Goal: Task Accomplishment & Management: Complete application form

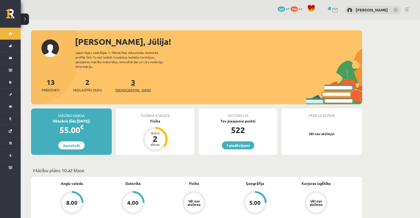
click at [123, 79] on link "3 Ieskaites" at bounding box center [133, 84] width 36 height 15
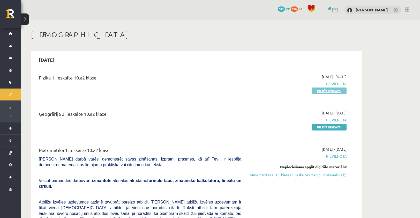
click at [329, 91] on link "Pildīt ieskaiti" at bounding box center [329, 90] width 35 height 7
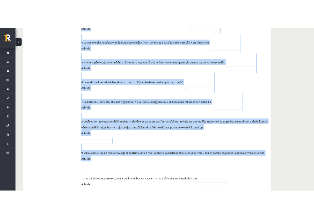
scroll to position [296, 0]
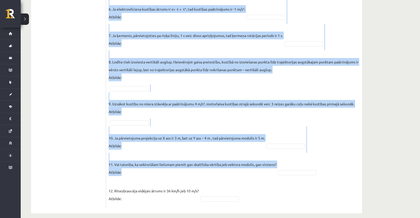
drag, startPoint x: 112, startPoint y: 93, endPoint x: 325, endPoint y: 166, distance: 225.4
click at [325, 166] on form "Vai apgalvojums ir patiess? SOLO I Solo līmeņu atšifrējums: I – ļoti viegli (Ne…" at bounding box center [234, 2] width 246 height 411
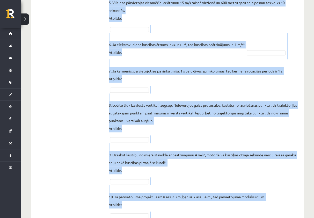
click at [280, 189] on fieldset "1. Kustībā pa riņķa līniju pārvietojuma modulis var būt lielāks par riņķa diame…" at bounding box center [205, 82] width 192 height 394
click at [284, 129] on p "8. Lodīte tiek izsviesta vertikāli augšup. Neievērojot gaisa pretestību, kustīb…" at bounding box center [205, 112] width 192 height 39
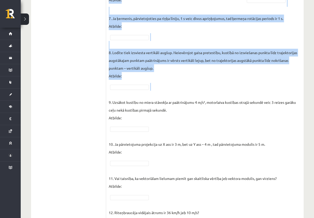
scroll to position [376, 0]
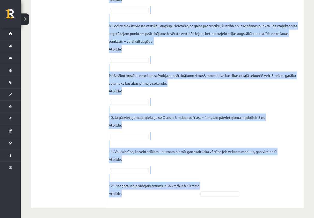
drag, startPoint x: 109, startPoint y: 33, endPoint x: 260, endPoint y: 180, distance: 210.5
copy form "Vai apgalvojums ir patiess? SOLO I Solo līmeņu atšifrējums: I – ļoti viegli (Ne…"
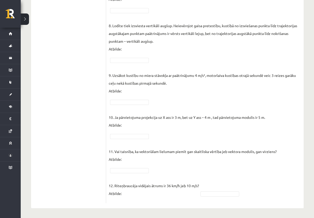
click at [251, 182] on fieldset "1. Kustībā pa riņķa līniju pārvietojuma modulis var būt lielāks par riņķa diame…" at bounding box center [205, 3] width 192 height 394
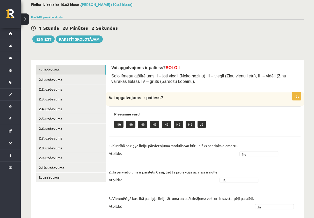
scroll to position [27, 0]
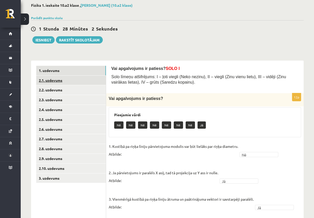
click at [60, 81] on link "2.1. uzdevums" at bounding box center [71, 81] width 70 height 10
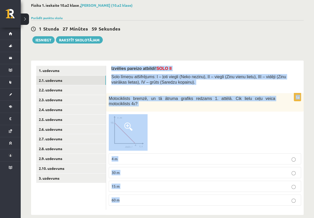
scroll to position [28, 0]
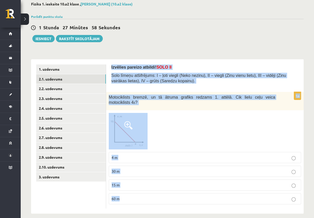
drag, startPoint x: 109, startPoint y: 68, endPoint x: 224, endPoint y: 195, distance: 171.1
click at [224, 195] on div "Izvēlies pareizo atbildi! SOLO II Solo līmeņu atšifrējums: I – ļoti viegli (Nek…" at bounding box center [204, 136] width 197 height 154
copy form "Izvēlies pareizo atbildi! SOLO II Solo līmeņu atšifrējums: I – ļoti viegli (Nek…"
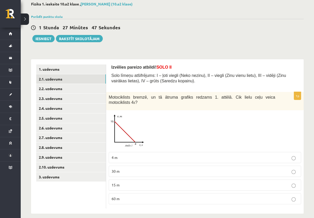
click at [182, 36] on div "1 Stunda 27 Minūtes 47 Sekundes Ieskaite saglabāta! Iesniegt Rakstīt skolotājam" at bounding box center [167, 30] width 272 height 23
click at [143, 168] on p "30 m" at bounding box center [204, 170] width 186 height 5
click at [61, 89] on link "2.2. uzdevums" at bounding box center [71, 89] width 70 height 10
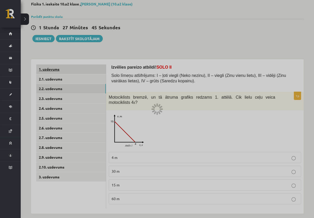
scroll to position [8, 0]
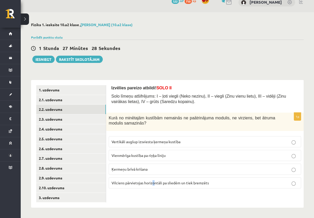
drag, startPoint x: 152, startPoint y: 196, endPoint x: 157, endPoint y: 196, distance: 5.4
click at [155, 196] on div "Izvēlies pareizo atbildi! SOLO II Solo līmeņu atšifrējums: I – ļoti viegli (Nek…" at bounding box center [204, 144] width 197 height 128
drag, startPoint x: 112, startPoint y: 87, endPoint x: 125, endPoint y: 87, distance: 13.2
click at [125, 87] on span "Izvēlies pareizo atbildi! SOLO II" at bounding box center [141, 88] width 60 height 4
drag, startPoint x: 125, startPoint y: 87, endPoint x: 188, endPoint y: 70, distance: 65.2
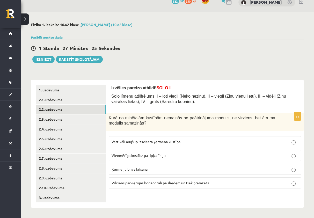
click at [188, 70] on div "**********" at bounding box center [167, 115] width 293 height 206
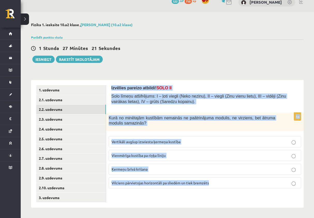
drag, startPoint x: 110, startPoint y: 87, endPoint x: 211, endPoint y: 186, distance: 141.9
click at [211, 186] on div "Izvēlies pareizo atbildi! SOLO II Solo līmeņu atšifrējums: I – ļoti viegli (Nek…" at bounding box center [204, 144] width 197 height 128
copy form "Izvēlies pareizo atbildi! SOLO II Solo līmeņu atšifrējums: I – ļoti viegli (Nek…"
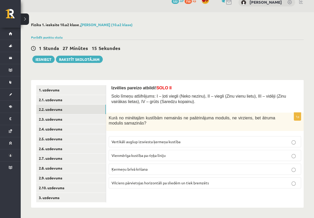
click at [207, 51] on div "1 Stunda 27 Minūtes 15 Sekundes" at bounding box center [167, 48] width 272 height 7
click at [150, 145] on label "Vertikāli augšup izsviesta ķermeņa kustība" at bounding box center [205, 141] width 192 height 11
click at [56, 116] on link "2.3. uzdevums" at bounding box center [71, 119] width 70 height 10
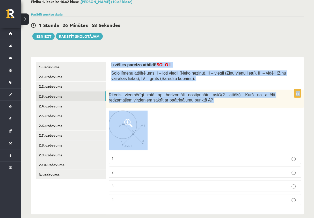
scroll to position [37, 0]
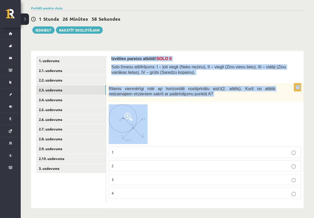
drag, startPoint x: 110, startPoint y: 87, endPoint x: 244, endPoint y: 123, distance: 139.5
click at [244, 123] on div "Izvēlies pareizo atbildi! SOLO II Solo līmeņu atšifrējums: I – ļoti viegli (Nek…" at bounding box center [204, 129] width 197 height 157
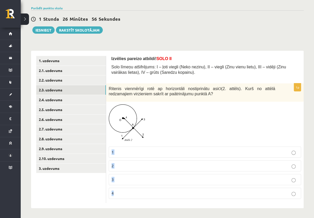
drag, startPoint x: 244, startPoint y: 123, endPoint x: 251, endPoint y: 190, distance: 67.1
click at [251, 190] on div "1p Ritenis vienmērīgi rotē ap horizontāli nostiprinātu asi O (2. attēls). Kurš …" at bounding box center [204, 143] width 197 height 120
copy div "1 2 3 4"
click at [217, 126] on div at bounding box center [205, 124] width 192 height 40
click at [206, 153] on p "1" at bounding box center [204, 151] width 186 height 5
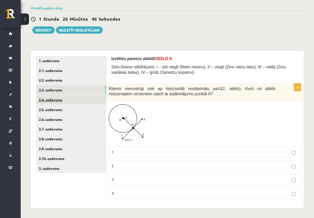
click at [48, 102] on link "2.4. uzdevums" at bounding box center [71, 100] width 70 height 10
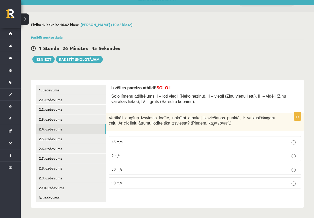
scroll to position [8, 0]
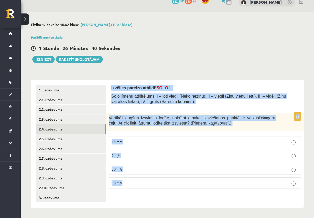
drag, startPoint x: 110, startPoint y: 87, endPoint x: 226, endPoint y: 183, distance: 150.5
click at [226, 183] on div "Izvēlies pareizo atbildi! SOLO II Solo līmeņu atšifrējums: I – ļoti viegli (Nek…" at bounding box center [204, 144] width 197 height 128
copy form "Izvēlies pareizo atbildi! SOLO II Solo līmeņu atšifrējums: I – ļoti viegli (Nek…"
click at [266, 71] on div "**********" at bounding box center [167, 115] width 293 height 206
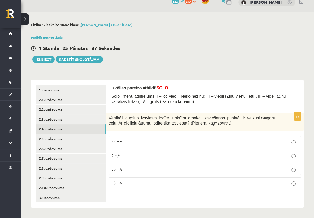
click at [157, 170] on p "30 m/s" at bounding box center [204, 168] width 186 height 5
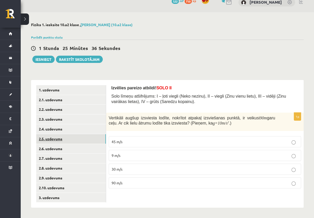
click at [62, 136] on link "2.5. uzdevums" at bounding box center [71, 139] width 70 height 10
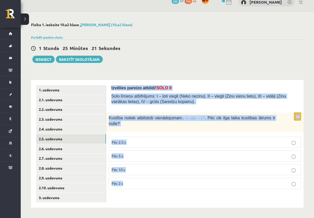
drag, startPoint x: 111, startPoint y: 88, endPoint x: 212, endPoint y: 180, distance: 136.4
click at [212, 180] on div "Izvēlies pareizo atbildi! SOLO II Solo līmeņu atšifrējums: I – ļoti viegli (Nek…" at bounding box center [204, 144] width 197 height 128
copy form "Izvēlies pareizo atbildi! SOLO II Solo līmeņu atšifrējums: I – ļoti viegli (Nek…"
click at [186, 64] on div "**********" at bounding box center [167, 115] width 293 height 206
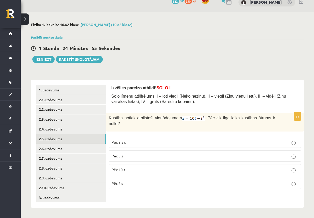
click at [155, 153] on p "Pēc 5 s" at bounding box center [204, 155] width 186 height 5
click at [44, 144] on link "2.6. uzdevums" at bounding box center [71, 149] width 70 height 10
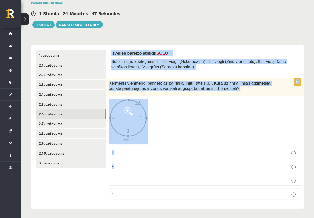
scroll to position [43, 0]
drag, startPoint x: 110, startPoint y: 88, endPoint x: 237, endPoint y: 188, distance: 161.7
click at [237, 188] on div "Izvēlies pareizo atbildi! SOLO II Solo līmeņu atšifrējums: I – ļoti viegli (Nek…" at bounding box center [204, 126] width 197 height 163
copy form "Izvēlies pareizo atbildi! SOLO II Solo līmeņu atšifrējums: I – ļoti viegli (Nek…"
click at [258, 129] on div at bounding box center [205, 121] width 192 height 45
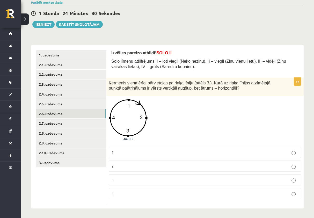
click at [181, 125] on div at bounding box center [205, 121] width 192 height 45
click at [144, 193] on p "4" at bounding box center [204, 193] width 186 height 5
click at [143, 177] on p "3" at bounding box center [204, 179] width 186 height 5
click at [67, 125] on link "2.7. uzdevums" at bounding box center [71, 123] width 70 height 10
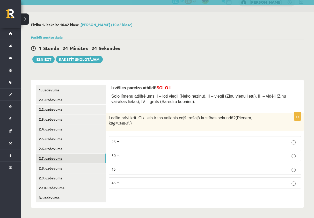
scroll to position [8, 0]
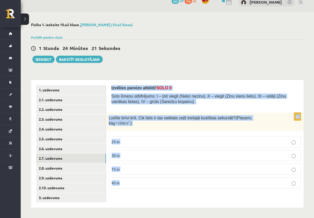
drag, startPoint x: 110, startPoint y: 88, endPoint x: 182, endPoint y: 178, distance: 115.3
click at [182, 178] on div "Izvēlies pareizo atbildi! SOLO II Solo līmeņu atšifrējums: I – ļoti viegli (Nek…" at bounding box center [204, 144] width 197 height 128
copy form "Izvēlies pareizo atbildi! SOLO II Solo līmeņu atšifrējums: I – ļoti viegli (Nek…"
click at [225, 64] on div "**********" at bounding box center [167, 115] width 293 height 206
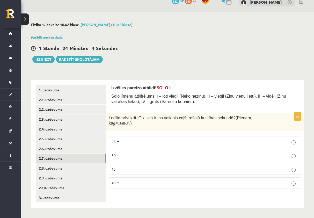
click at [123, 139] on label "25 m" at bounding box center [205, 141] width 192 height 11
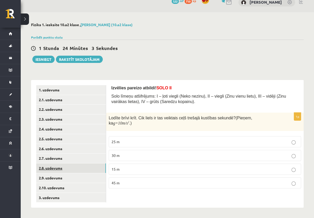
click at [69, 166] on link "2.8. uzdevums" at bounding box center [71, 168] width 70 height 10
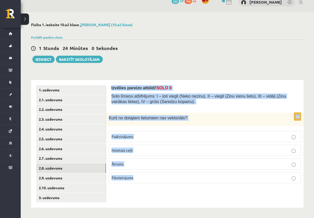
drag, startPoint x: 111, startPoint y: 88, endPoint x: 196, endPoint y: 176, distance: 121.7
click at [196, 176] on form "Izvēlies pareizo atbildi! SOLO II Solo līmeņu atšifrējums: I – ļoti viegli (Nek…" at bounding box center [204, 136] width 187 height 102
copy form "Izvēlies pareizo atbildi! SOLO II Solo līmeņu atšifrējums: I – ļoti viegli (Nek…"
click at [220, 67] on div "**********" at bounding box center [167, 115] width 293 height 206
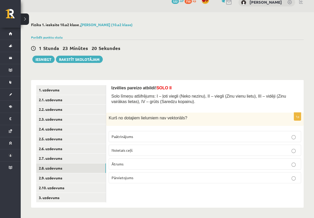
click at [131, 148] on span "Noietais ceļš" at bounding box center [121, 150] width 21 height 5
click at [48, 179] on link "2.9. uzdevums" at bounding box center [71, 178] width 70 height 10
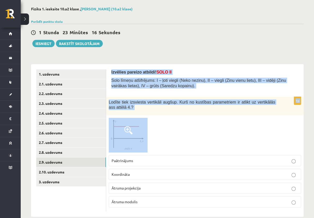
scroll to position [32, 0]
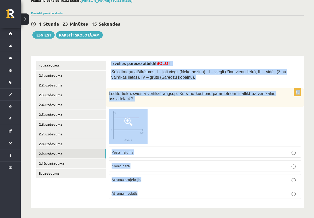
drag, startPoint x: 110, startPoint y: 87, endPoint x: 244, endPoint y: 197, distance: 173.5
click at [244, 197] on div "Izvēlies pareizo atbildi! SOLO II Solo līmeņu atšifrējums: I – ļoti viegli (Nek…" at bounding box center [204, 132] width 197 height 152
click at [221, 98] on p "Lodīte tiek izsviesta vertikāli augšup. Kurš no kustības parametriem ir atlikt …" at bounding box center [192, 96] width 166 height 11
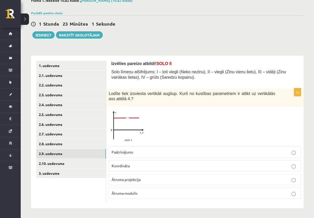
click at [153, 181] on p "Ātruma projekcija" at bounding box center [204, 179] width 186 height 5
click at [80, 162] on link "2.10. uzdevums" at bounding box center [71, 164] width 70 height 10
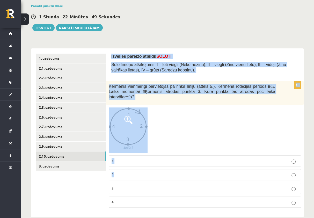
scroll to position [43, 0]
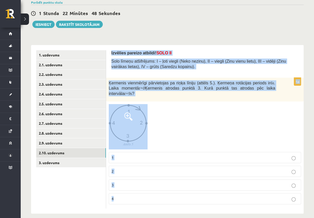
drag, startPoint x: 109, startPoint y: 62, endPoint x: 274, endPoint y: 195, distance: 211.9
click at [274, 195] on div "Izvēlies pareizo atbildi! SOLO II Solo līmeņu atšifrējums: I – ļoti viegli (Nek…" at bounding box center [204, 129] width 197 height 169
click at [250, 120] on div at bounding box center [205, 126] width 192 height 45
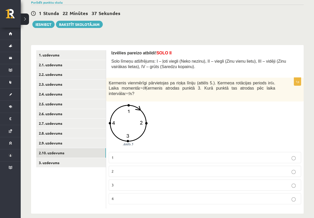
click at [165, 155] on p "1" at bounding box center [204, 157] width 186 height 5
click at [49, 161] on link "3. uzdevums" at bounding box center [71, 163] width 70 height 10
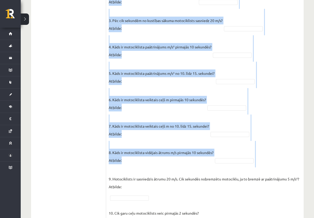
scroll to position [400, 0]
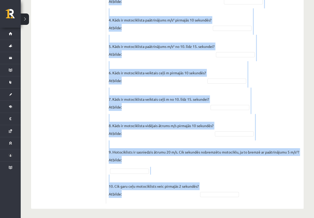
drag, startPoint x: 111, startPoint y: 53, endPoint x: 242, endPoint y: 189, distance: 188.8
click at [271, 171] on fieldset "1. Kāda ir motociklista kustības pirmajās 10 sekundēs? Atbilde: 2. Kāda ir moto…" at bounding box center [205, 69] width 192 height 264
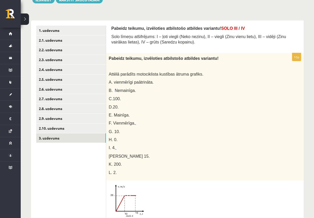
scroll to position [64, 0]
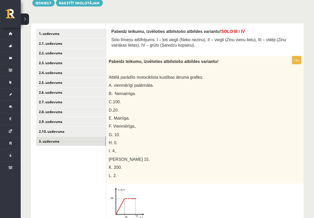
click at [218, 192] on div at bounding box center [205, 204] width 192 height 36
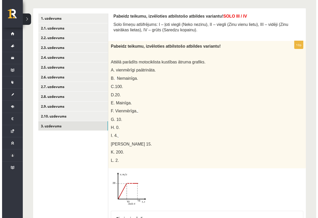
scroll to position [0, 0]
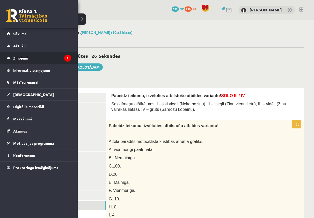
click at [19, 57] on legend "Ziņojumi 2" at bounding box center [42, 58] width 58 height 12
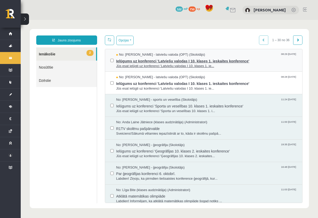
click at [130, 66] on span "Jūs esat ielūgti uz konferenci 'Latviešu valodas I 10. klases 1. ie..." at bounding box center [206, 66] width 181 height 5
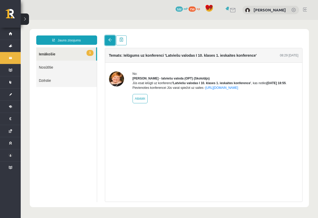
click at [113, 43] on link at bounding box center [110, 40] width 10 height 10
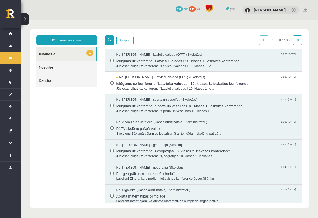
click at [110, 41] on link at bounding box center [109, 40] width 9 height 10
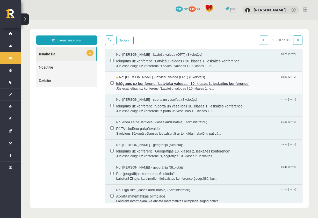
click at [161, 80] on span "Ielūgums uz konferenci 'Latviešu valodas I 10. klases 1. ieskaites konference'" at bounding box center [206, 83] width 181 height 6
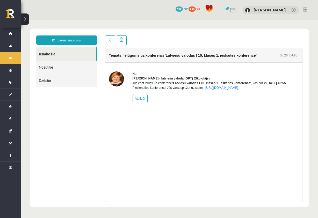
click at [111, 45] on div "Temats: Ielūgums uz konferenci 'Latviešu valodas I 10. klases 1. ieskaites konf…" at bounding box center [203, 118] width 205 height 166
click at [110, 40] on span at bounding box center [110, 40] width 4 height 4
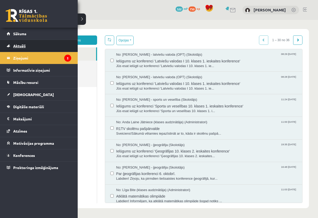
click at [28, 47] on link "Aktuāli" at bounding box center [39, 46] width 64 height 12
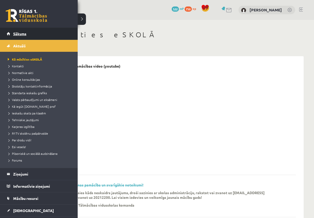
click at [14, 35] on span "Sākums" at bounding box center [19, 33] width 13 height 5
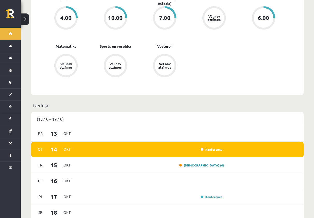
scroll to position [259, 0]
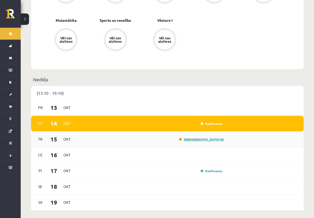
click at [212, 137] on link "[DEMOGRAPHIC_DATA] (6)" at bounding box center [201, 139] width 45 height 4
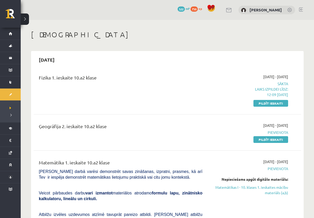
click at [212, 137] on div "2025-10-01 - 2025-10-15 Pievienota Pildīt ieskaiti" at bounding box center [249, 132] width 86 height 19
click at [185, 9] on span "522" at bounding box center [180, 8] width 7 height 5
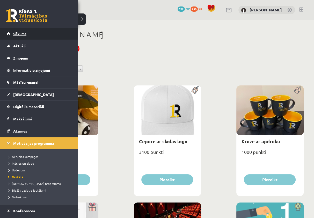
click at [14, 33] on span "Sākums" at bounding box center [19, 33] width 13 height 5
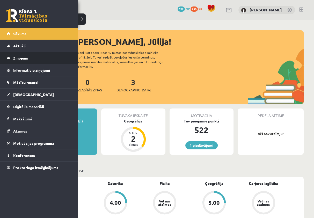
click at [32, 58] on legend "Ziņojumi 0" at bounding box center [42, 58] width 58 height 12
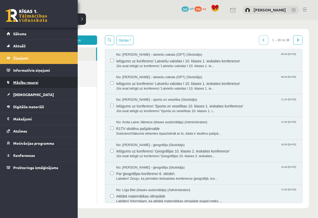
click at [24, 84] on link "Mācību resursi" at bounding box center [39, 82] width 64 height 12
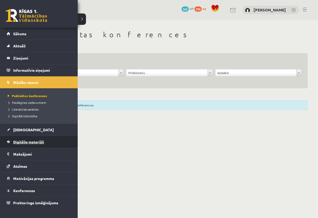
click at [20, 141] on span "Digitālie materiāli" at bounding box center [28, 141] width 31 height 5
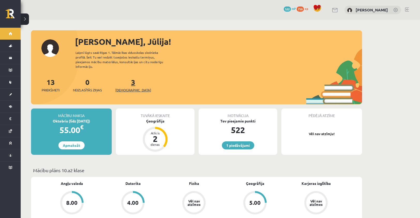
click at [125, 80] on link "3 Ieskaites" at bounding box center [133, 84] width 36 height 15
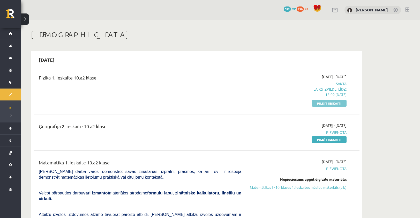
click at [336, 103] on link "Pildīt ieskaiti" at bounding box center [329, 103] width 35 height 7
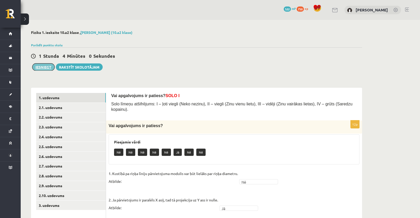
click at [50, 68] on button "Iesniegt" at bounding box center [43, 66] width 22 height 7
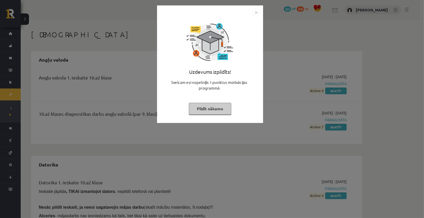
click at [213, 106] on button "Pildīt nākamo" at bounding box center [210, 109] width 42 height 12
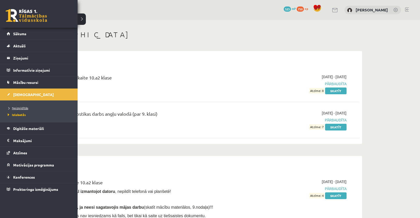
click at [18, 108] on span "Neizpildītās" at bounding box center [17, 108] width 22 height 4
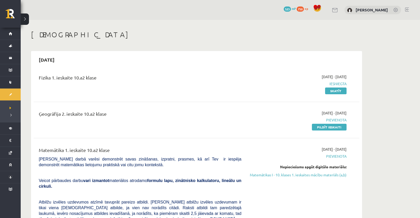
drag, startPoint x: 306, startPoint y: 129, endPoint x: 301, endPoint y: 124, distance: 7.1
click at [305, 129] on div "2025-10-01 - 2025-10-15 Pievienota Pildīt ieskaiti" at bounding box center [297, 119] width 105 height 19
click at [322, 126] on link "Pildīt ieskaiti" at bounding box center [329, 127] width 35 height 7
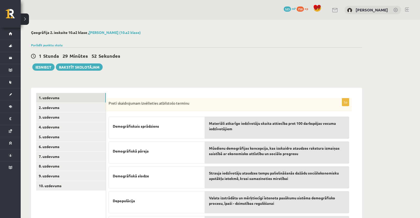
drag, startPoint x: 111, startPoint y: 124, endPoint x: 130, endPoint y: 126, distance: 19.5
drag, startPoint x: 130, startPoint y: 126, endPoint x: 115, endPoint y: 84, distance: 45.2
click at [115, 84] on div "**********" at bounding box center [196, 164] width 331 height 163
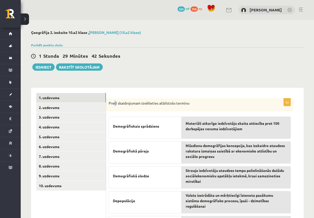
click at [127, 81] on div "**********" at bounding box center [167, 138] width 293 height 236
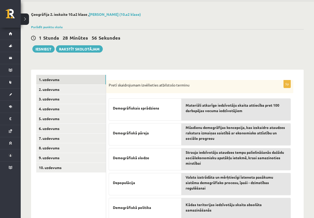
scroll to position [38, 0]
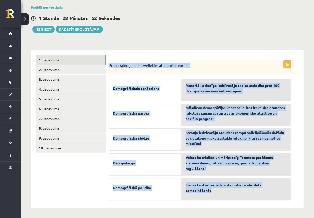
drag, startPoint x: 108, startPoint y: 65, endPoint x: 257, endPoint y: 197, distance: 199.2
click at [257, 197] on div "5p Pretī skaidrojumam izvēlieties atbilstošo terminu Demogrāfiskais sprādziens …" at bounding box center [199, 131] width 187 height 143
copy div "Pretī skaidrojumam izvēlieties atbilstošo terminu Demogrāfiskais sprādziens Dem…"
click at [242, 40] on div "**********" at bounding box center [167, 100] width 293 height 236
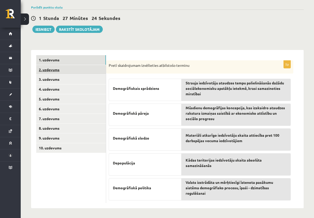
click at [69, 65] on link "2. uzdevums" at bounding box center [71, 70] width 70 height 10
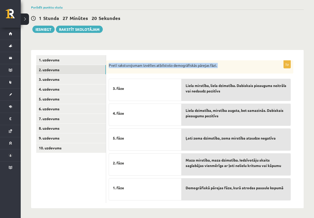
drag, startPoint x: 109, startPoint y: 65, endPoint x: 292, endPoint y: 195, distance: 224.6
click at [292, 195] on div "5p Pretī raksturojumam izvēlies atbilstošo demogrāfiskās pārejas fāzi. 3. fāze …" at bounding box center [199, 131] width 187 height 143
click at [201, 14] on div "1 Stunda 27 Minūtes 20 Sekundes Ieskaite saglabāta! Iesniegt Rakstīt skolotājam" at bounding box center [167, 21] width 272 height 23
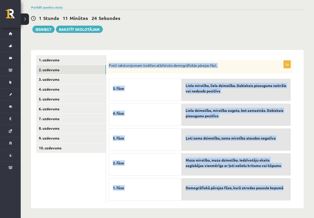
drag, startPoint x: 109, startPoint y: 65, endPoint x: 285, endPoint y: 189, distance: 215.6
click at [285, 189] on div "5p Pretī raksturojumam izvēlies atbilstošo demogrāfiskās pārejas fāzi. 3. fāze …" at bounding box center [199, 131] width 187 height 143
copy div "Pretī raksturojumam izvēlies atbilstošo demogrāfiskās pārejas fāzi. 3. fāze 4. …"
click at [256, 45] on div "**********" at bounding box center [167, 126] width 272 height 163
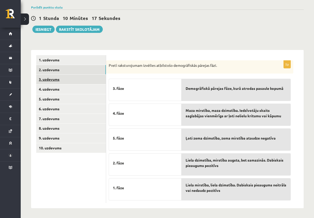
click at [66, 77] on link "3. uzdevums" at bounding box center [71, 79] width 70 height 10
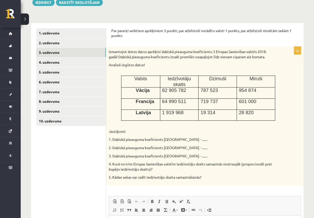
scroll to position [57, 0]
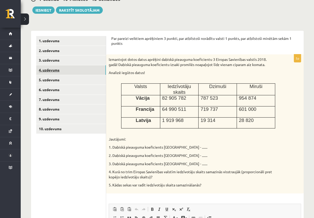
click at [42, 71] on link "4. uzdevums" at bounding box center [71, 70] width 70 height 10
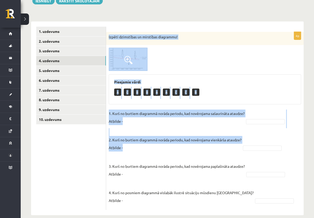
scroll to position [73, 0]
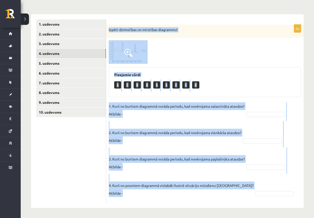
drag, startPoint x: 108, startPoint y: 46, endPoint x: 246, endPoint y: 183, distance: 194.6
click at [246, 183] on div "4p Izpēti dzimstības un mirstības diagrammu! Pieejamie vārdi A C B B A A C C B …" at bounding box center [204, 114] width 197 height 178
copy div "Izpēti dzimstības un mirstības diagrammu! Pieejamie vārdi A C B B A A C C B 1. …"
click at [244, 78] on div "Pieejamie vārdi A C B B A A C C B" at bounding box center [205, 82] width 192 height 30
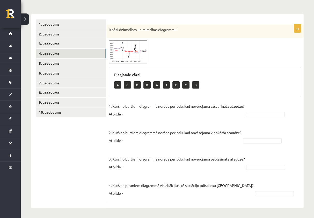
click at [259, 111] on fieldset "1. Kurš no burtiem diagrammā norāda periodu, kad novērojama sašaurināta ataudze…" at bounding box center [205, 151] width 192 height 98
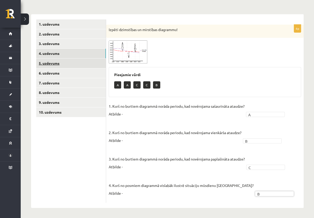
click at [49, 63] on link "5. uzdevums" at bounding box center [71, 63] width 70 height 10
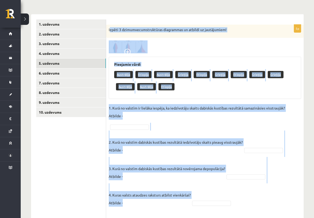
drag, startPoint x: 109, startPoint y: 29, endPoint x: 262, endPoint y: 204, distance: 231.9
click at [262, 204] on div "5p Izpēti 3 dzimumvecumstruktūras diagrammas un atbildi uz jautājumiem! Pieejam…" at bounding box center [204, 132] width 197 height 214
copy div "zpēti 3 dzimumvecumstruktūras diagrammas un atbildi uz jautājumiem! Pieejamie v…"
click at [223, 117] on p "1. Kurā no valstīm ir lielāka iespēja, ka iedzīvotāju skaits dabiskās kustības …" at bounding box center [197, 112] width 176 height 16
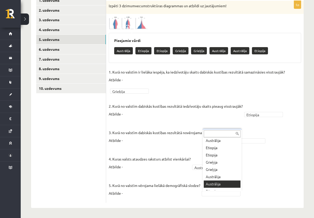
scroll to position [13, 0]
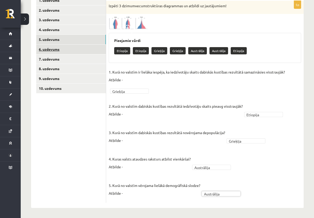
click at [55, 52] on link "6. uzdevums" at bounding box center [71, 49] width 70 height 10
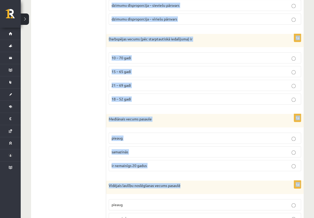
scroll to position [446, 0]
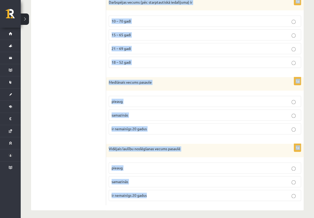
drag, startPoint x: 107, startPoint y: 83, endPoint x: 253, endPoint y: 191, distance: 182.2
copy form "Āfrikas valstīs demogrāfisko slodzi pamatā veido pirmsdarbspējas vecuma iedzīvo…"
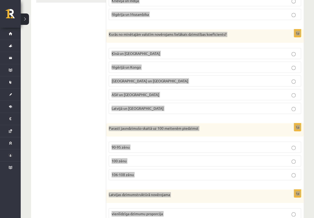
scroll to position [33, 0]
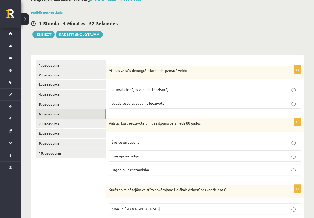
click at [143, 91] on span "pirmsdarbspējas vecuma iedzīvotāji" at bounding box center [140, 89] width 58 height 5
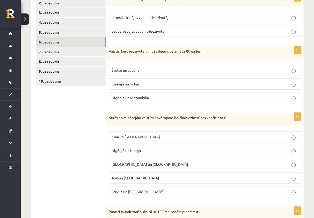
scroll to position [110, 0]
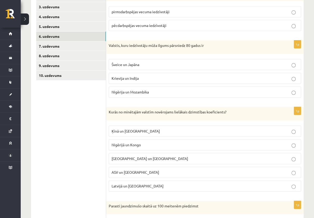
click at [157, 66] on p "Šveice un Japāna" at bounding box center [204, 64] width 186 height 5
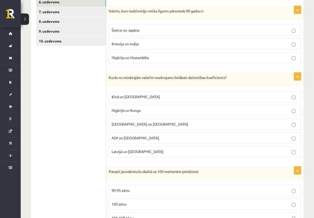
scroll to position [162, 0]
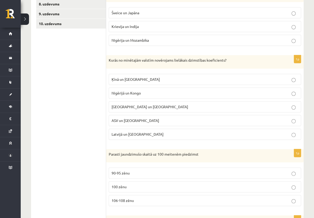
click at [143, 91] on p "Nigērijā un Kongo" at bounding box center [204, 92] width 186 height 5
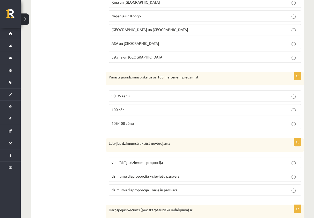
scroll to position [265, 0]
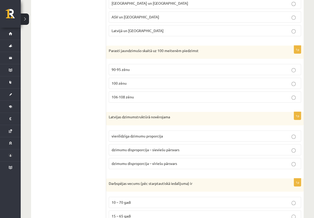
click at [155, 96] on p "106-108 zēnu" at bounding box center [204, 96] width 186 height 5
click at [171, 81] on p "100 zēnu" at bounding box center [204, 82] width 186 height 5
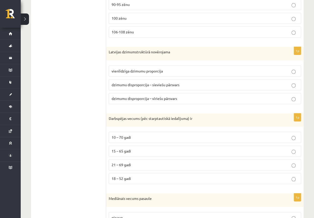
scroll to position [343, 0]
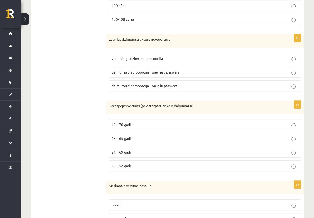
click at [172, 72] on p "dzimumu disproporcija – sieviešu pārsvars" at bounding box center [204, 71] width 186 height 5
click at [139, 140] on label "15 – 65 gadi" at bounding box center [205, 138] width 192 height 11
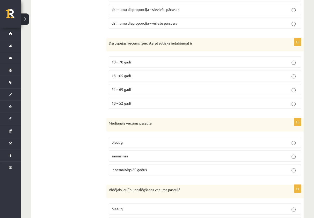
scroll to position [421, 0]
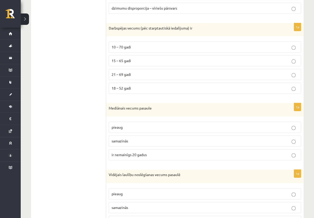
click at [135, 124] on p "pieaug" at bounding box center [204, 126] width 186 height 5
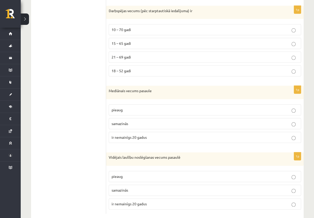
scroll to position [446, 0]
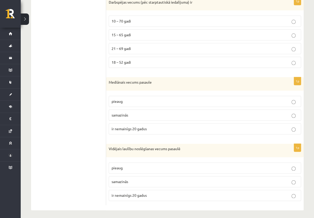
click at [289, 166] on p "pieaug" at bounding box center [204, 167] width 186 height 5
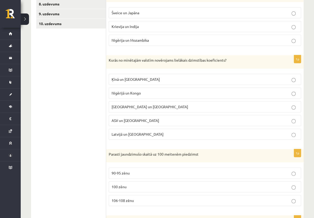
scroll to position [33, 0]
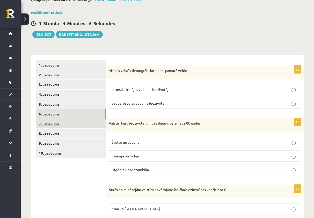
click at [55, 122] on link "7. uzdevums" at bounding box center [71, 124] width 70 height 10
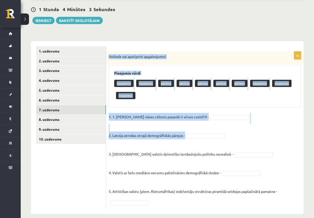
scroll to position [53, 0]
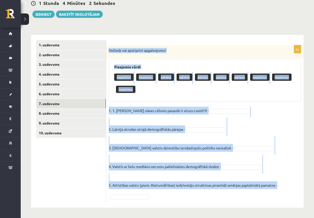
drag, startPoint x: 107, startPoint y: 70, endPoint x: 275, endPoint y: 193, distance: 208.2
click at [275, 193] on div "5p Noliedz vai apstiprini apgalvojumu! Pieejamie vārdi nepatiess nepatiess pati…" at bounding box center [204, 123] width 197 height 157
copy div "Noliedz vai apstiprini apgalvojumu! Pieejamie vārdi nepatiess nepatiess patiess…"
click at [214, 30] on div "**********" at bounding box center [167, 119] width 272 height 178
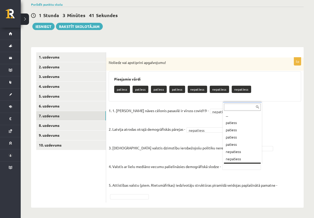
scroll to position [6, 0]
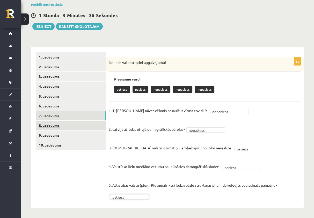
click at [72, 123] on link "8. uzdevums" at bounding box center [71, 126] width 70 height 10
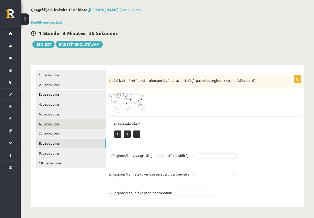
scroll to position [23, 0]
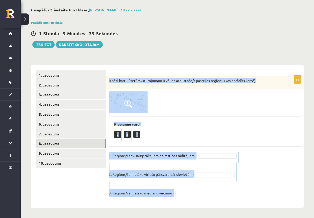
drag, startPoint x: 108, startPoint y: 81, endPoint x: 227, endPoint y: 189, distance: 161.0
click at [227, 189] on div "3p Izpēti karti! Pretī raksturojumam izvēlies atbilstošo/s pasaules reģionu (ka…" at bounding box center [204, 139] width 197 height 127
copy div "Izpēti karti! Pretī raksturojumam izvēlies atbilstošo/s pasaules reģionu (kas n…"
click at [275, 164] on fieldset "1. Reģions/i ar visaugstākajiem dzimstības rādītājiem - 2. Reģions/i ar lielāku…" at bounding box center [205, 176] width 192 height 48
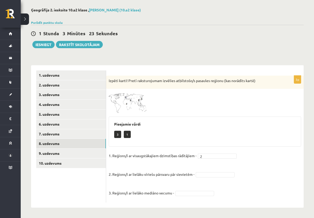
click at [213, 177] on fieldset "1. Reģions/i ar visaugstākajiem dzimstības rādītājiem - 2 * 2. Reģions/i ar lie…" at bounding box center [205, 176] width 192 height 48
drag, startPoint x: 213, startPoint y: 177, endPoint x: 202, endPoint y: 175, distance: 11.8
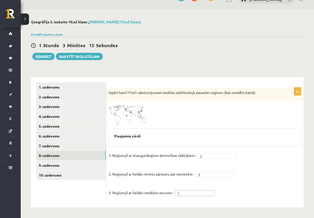
scroll to position [10, 0]
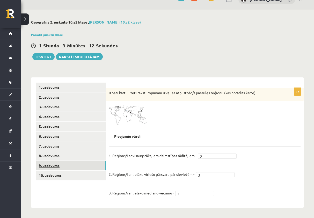
click at [60, 168] on link "9. uzdevums" at bounding box center [71, 166] width 70 height 10
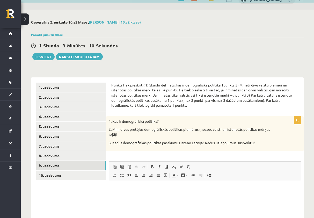
scroll to position [0, 0]
click at [109, 84] on div "Punkti tiek piešķirti: 1) Skaidri definēts, kas ir demogrāfiskā politika 1punkt…" at bounding box center [204, 175] width 197 height 197
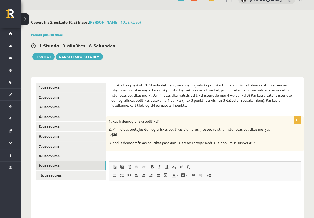
click at [154, 49] on div "1 Stunda 3 Minūtes 8 Sekundes Ieskaite saglabāta! Iesniegt Rakstīt skolotājam" at bounding box center [167, 48] width 272 height 23
click at [55, 174] on link "10. uzdevums" at bounding box center [71, 175] width 70 height 10
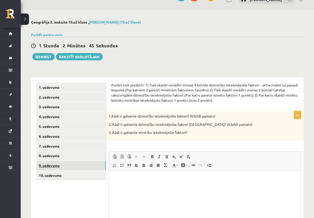
click at [43, 167] on link "9. uzdevums" at bounding box center [71, 166] width 70 height 10
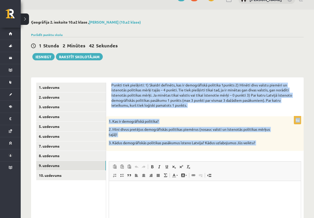
drag, startPoint x: 111, startPoint y: 85, endPoint x: 254, endPoint y: 155, distance: 159.8
click at [254, 155] on div "Punkti tiek piešķirti: 1) Skaidri definēts, kas ir demogrāfiskā politika 1punkt…" at bounding box center [204, 175] width 197 height 197
copy form "Punkti tiek piešķirti: 1) Skaidri definēts, kas ir demogrāfiskā politika 1punkt…"
click at [245, 116] on div "1. Kas ir demogrāfiskā politika? 2. Mini divus pretējus demogrāfiskās politikas…" at bounding box center [204, 133] width 197 height 35
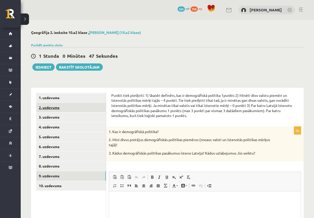
click at [75, 108] on link "2. uzdevums" at bounding box center [71, 108] width 70 height 10
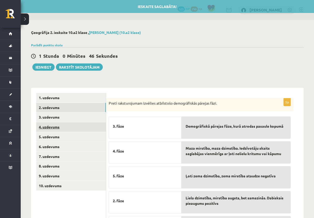
click at [65, 123] on link "4. uzdevums" at bounding box center [71, 127] width 70 height 10
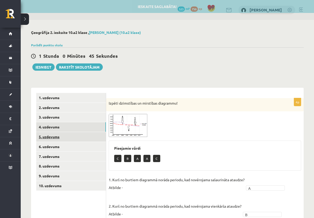
click at [70, 137] on link "5. uzdevums" at bounding box center [71, 137] width 70 height 10
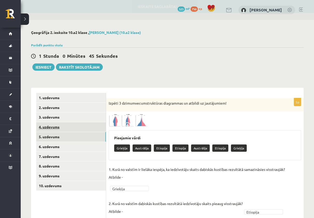
click at [64, 126] on link "4. uzdevums" at bounding box center [71, 127] width 70 height 10
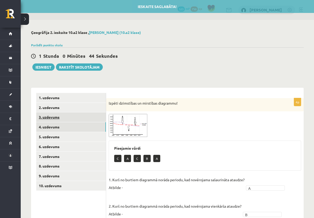
click at [62, 120] on link "3. uzdevums" at bounding box center [71, 117] width 70 height 10
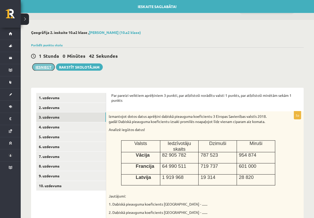
click at [44, 65] on button "Iesniegt" at bounding box center [43, 66] width 22 height 7
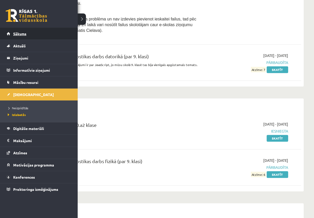
scroll to position [259, 0]
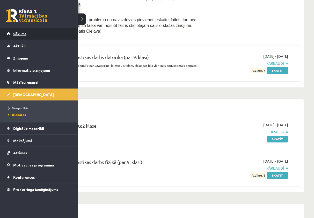
click at [22, 32] on span "Sākums" at bounding box center [19, 33] width 13 height 5
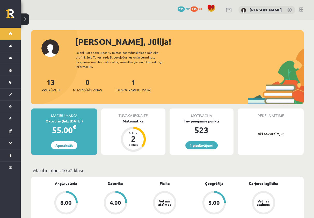
drag, startPoint x: 163, startPoint y: 77, endPoint x: 197, endPoint y: 86, distance: 34.9
click at [163, 77] on div "13 Priekšmeti 0 Neizlasītās ziņas 1 Ieskaites" at bounding box center [167, 91] width 272 height 28
drag, startPoint x: 197, startPoint y: 86, endPoint x: 195, endPoint y: 90, distance: 4.9
click at [195, 90] on div "13 Priekšmeti 0 Neizlasītās ziņas 1 Ieskaites" at bounding box center [167, 91] width 272 height 28
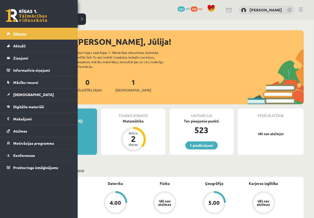
click at [13, 31] on link "Sākums" at bounding box center [39, 34] width 64 height 12
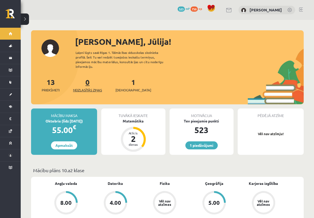
click at [89, 78] on link "0 Neizlasītās ziņas" at bounding box center [87, 84] width 29 height 15
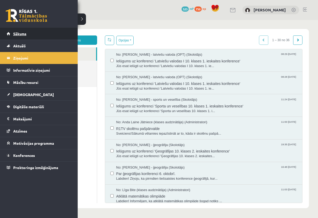
click at [16, 32] on span "Sākums" at bounding box center [19, 33] width 13 height 5
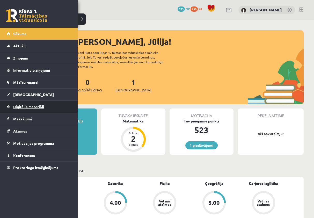
click at [18, 103] on link "Digitālie materiāli" at bounding box center [39, 107] width 64 height 12
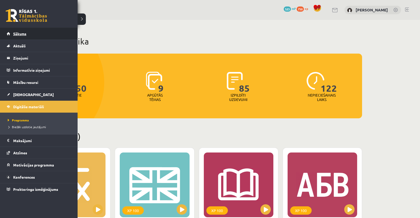
click at [30, 33] on link "Sākums" at bounding box center [39, 34] width 64 height 12
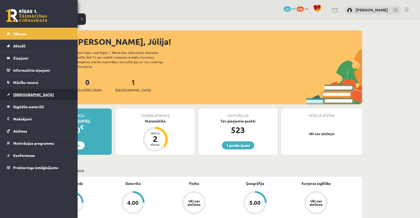
click at [19, 93] on span "[DEMOGRAPHIC_DATA]" at bounding box center [33, 94] width 41 height 5
